Goal: Information Seeking & Learning: Learn about a topic

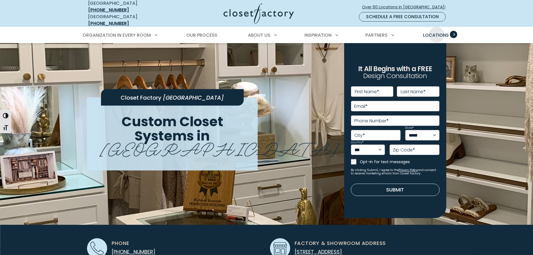
click at [436, 32] on span "Locations" at bounding box center [436, 35] width 26 height 6
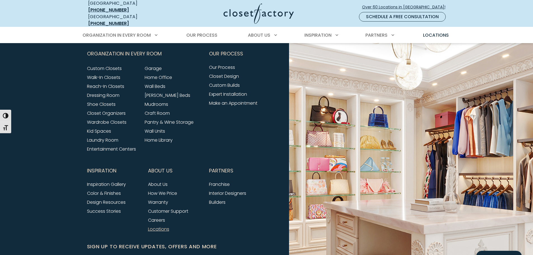
scroll to position [1393, 0]
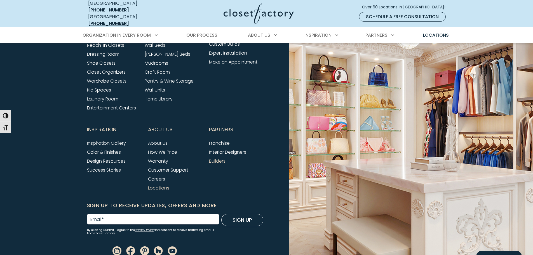
click at [221, 158] on link "Builders" at bounding box center [217, 161] width 16 height 6
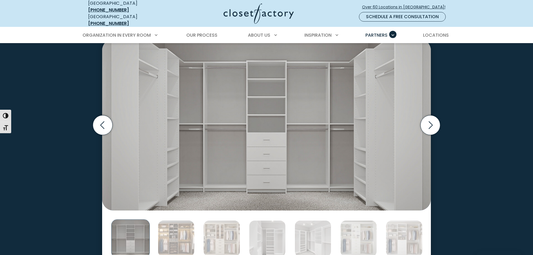
scroll to position [923, 0]
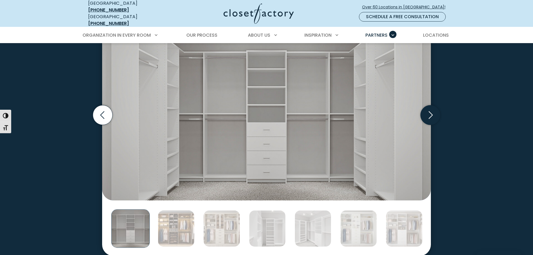
click at [425, 113] on icon "Next slide" at bounding box center [430, 115] width 20 height 20
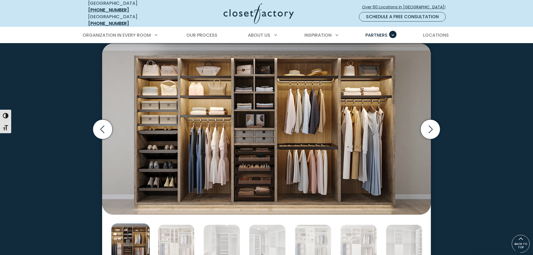
scroll to position [895, 0]
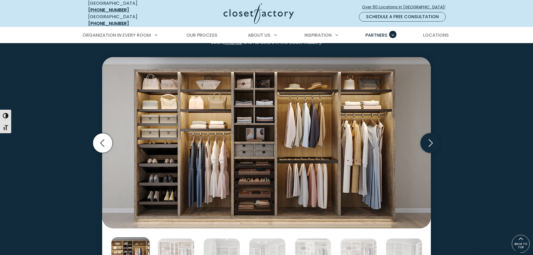
click at [433, 138] on icon "Next slide" at bounding box center [430, 143] width 20 height 20
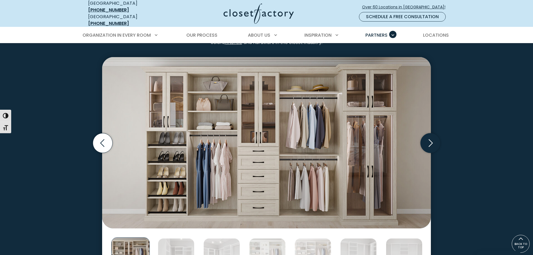
click at [433, 138] on icon "Next slide" at bounding box center [430, 143] width 20 height 20
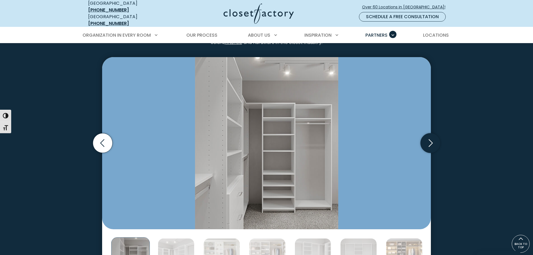
click at [433, 138] on icon "Next slide" at bounding box center [430, 143] width 20 height 20
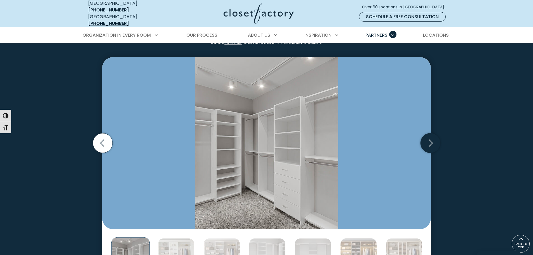
click at [433, 138] on icon "Next slide" at bounding box center [430, 143] width 20 height 20
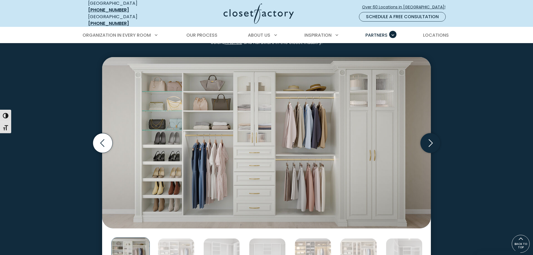
click at [433, 138] on icon "Next slide" at bounding box center [430, 143] width 20 height 20
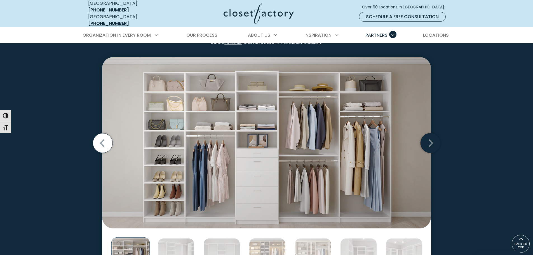
click at [433, 138] on icon "Next slide" at bounding box center [430, 143] width 20 height 20
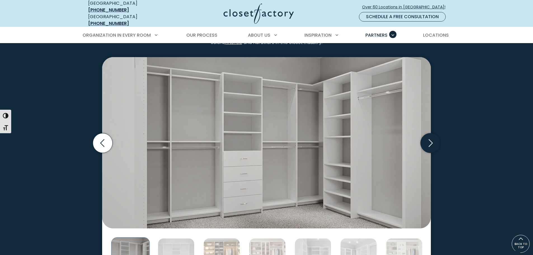
click at [433, 138] on icon "Next slide" at bounding box center [430, 143] width 20 height 20
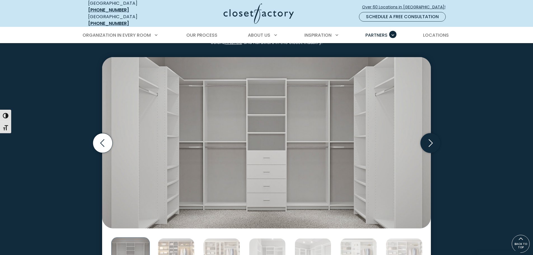
click at [433, 138] on icon "Next slide" at bounding box center [430, 143] width 20 height 20
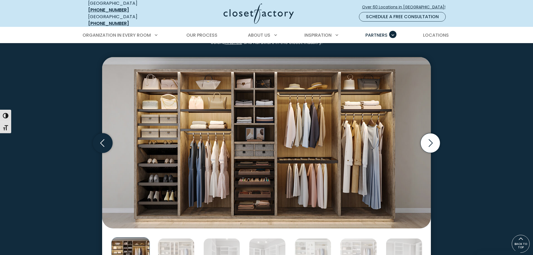
click at [103, 140] on icon "Previous slide" at bounding box center [103, 143] width 20 height 20
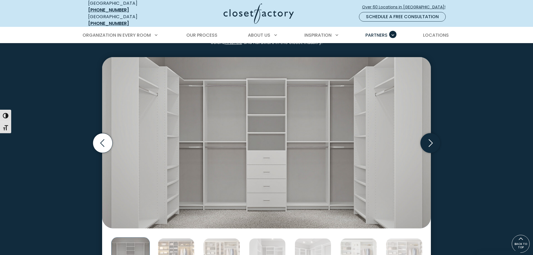
click at [435, 138] on icon "Next slide" at bounding box center [430, 143] width 20 height 20
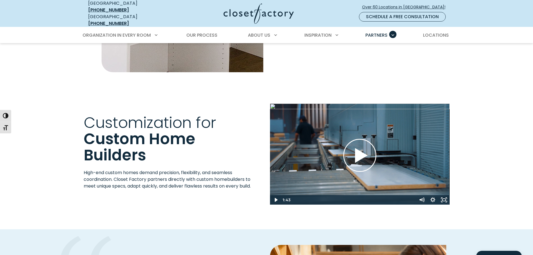
scroll to position [1426, 0]
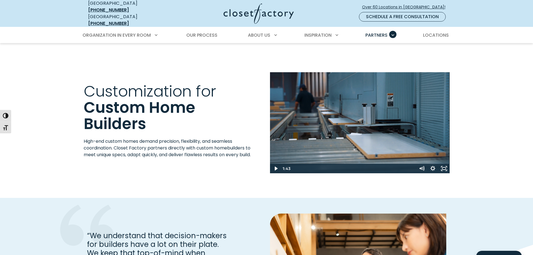
click at [350, 119] on icon "Play Wistia video" at bounding box center [359, 123] width 33 height 33
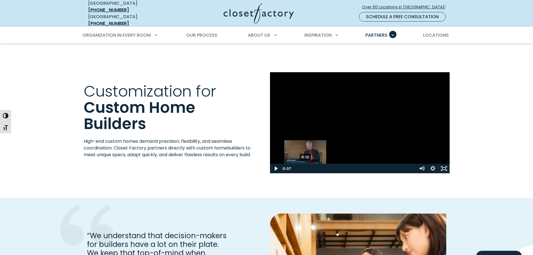
click at [316, 164] on div "0:10" at bounding box center [353, 169] width 119 height 10
click at [304, 165] on div "0:09" at bounding box center [353, 169] width 119 height 10
click at [385, 120] on div "Play Wistia video" at bounding box center [360, 122] width 180 height 101
click at [327, 117] on div "Play Wistia video" at bounding box center [360, 122] width 180 height 101
